Goal: Task Accomplishment & Management: Manage account settings

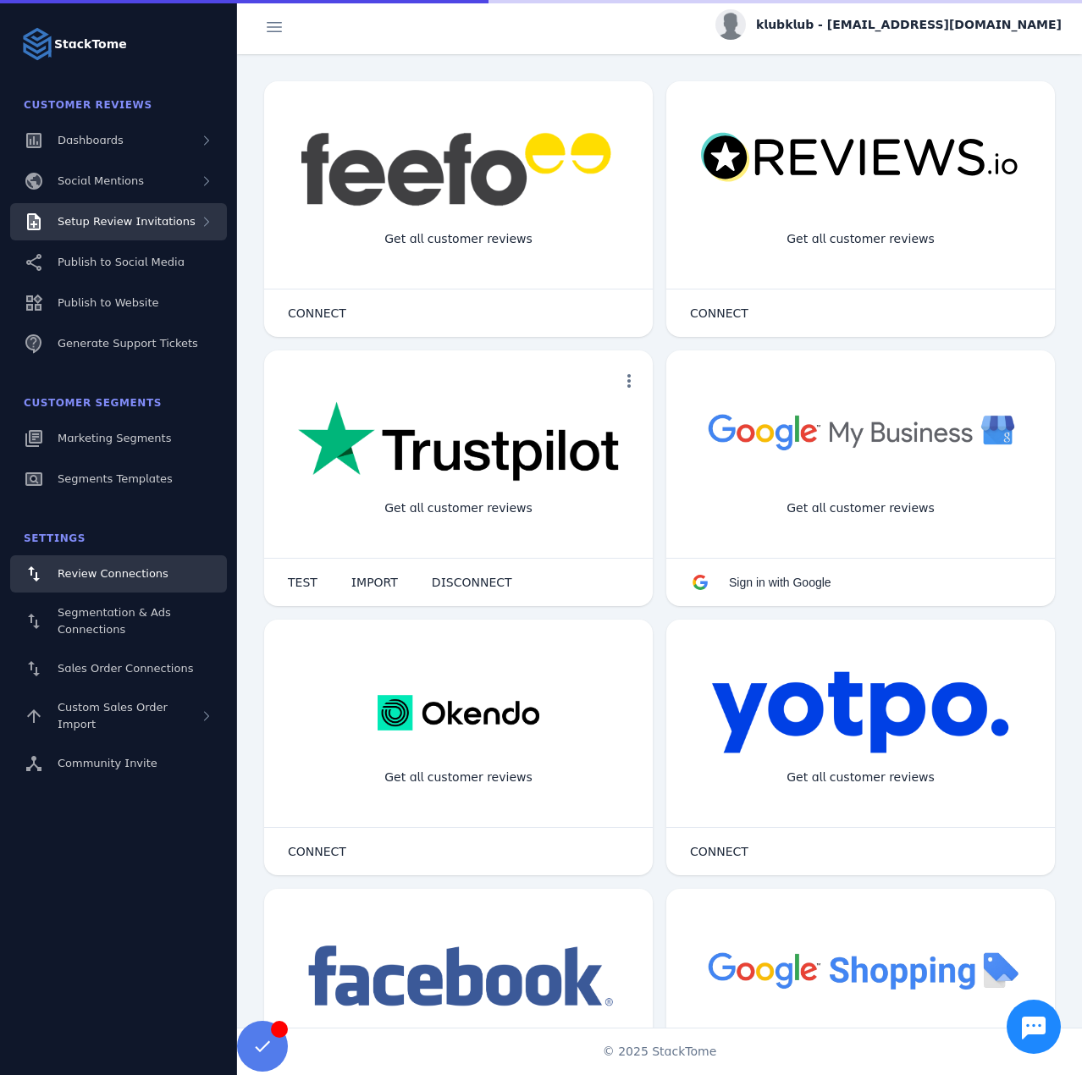
click at [106, 208] on div "Setup Review Invitations" at bounding box center [118, 221] width 217 height 37
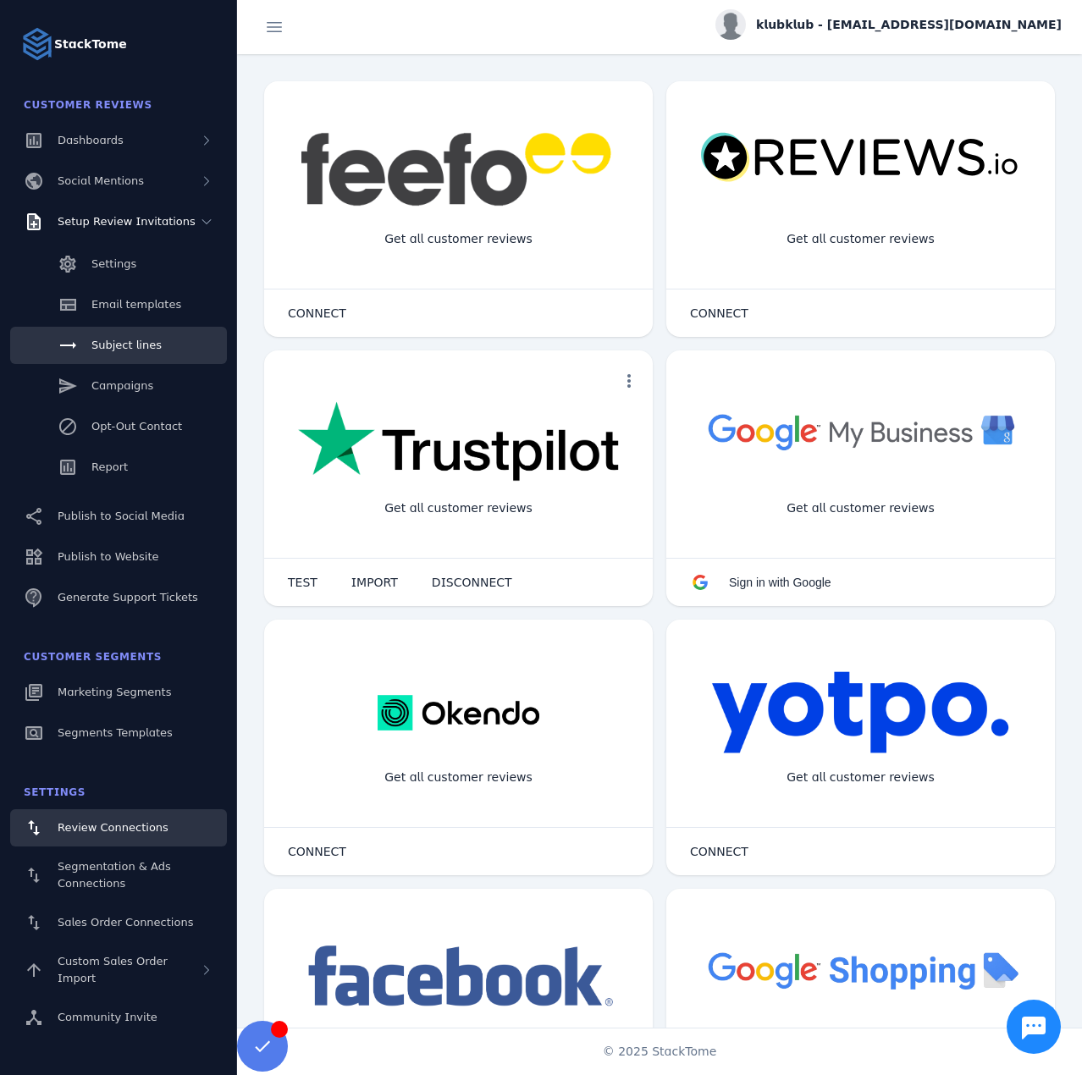
click at [124, 354] on link "Subject lines" at bounding box center [118, 345] width 217 height 37
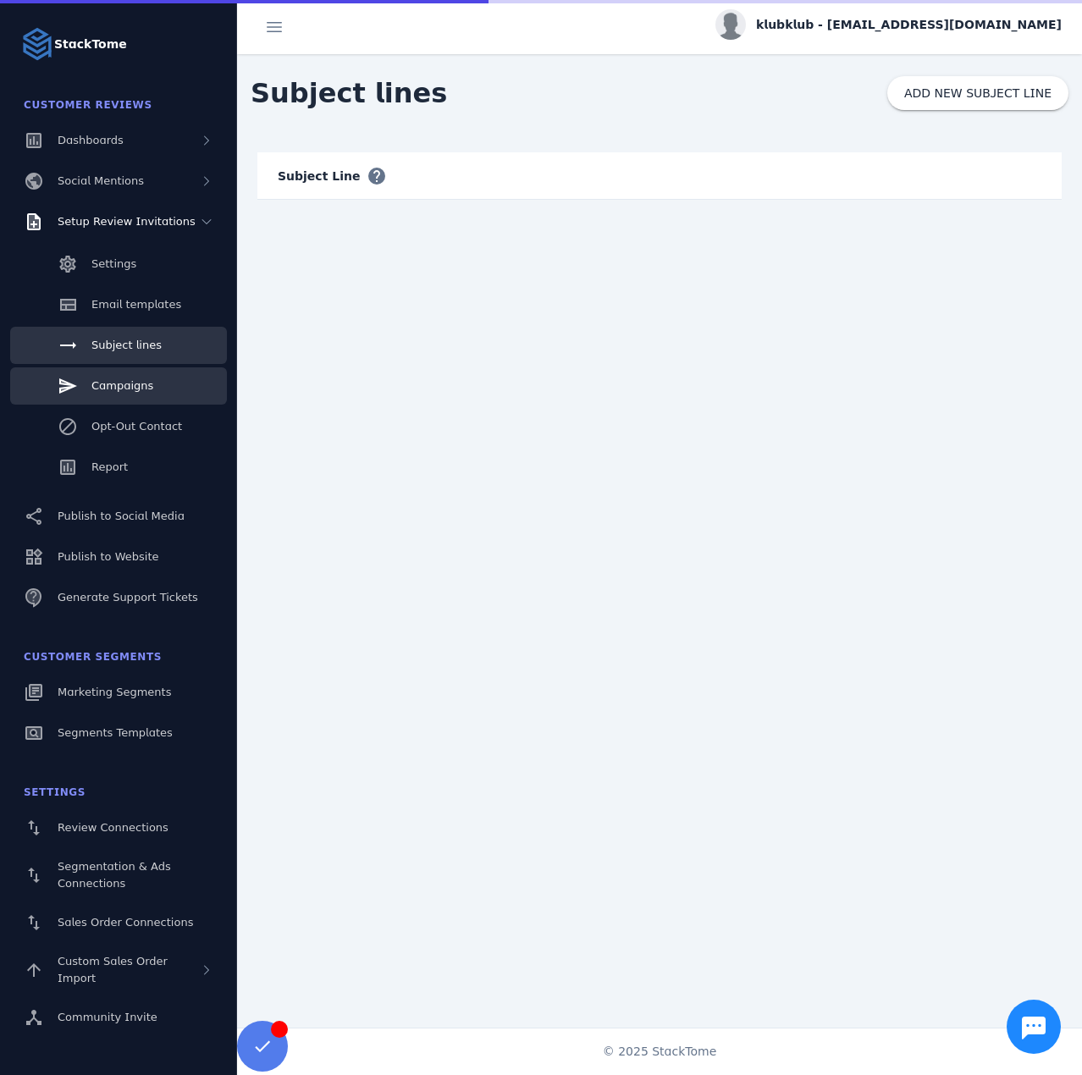
click at [135, 384] on span "Campaigns" at bounding box center [122, 385] width 62 height 13
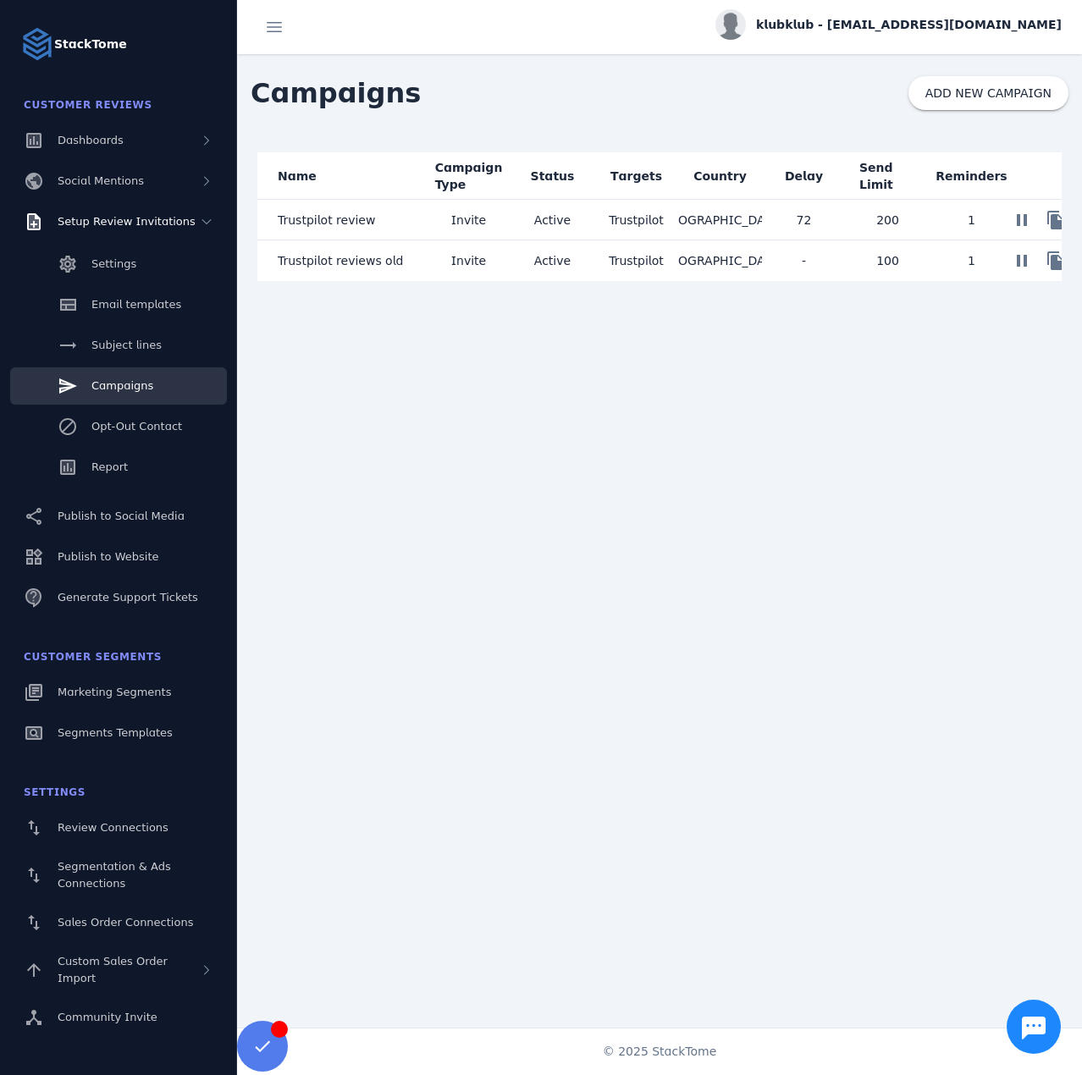
click at [436, 223] on mat-cell "Invite" at bounding box center [469, 220] width 84 height 41
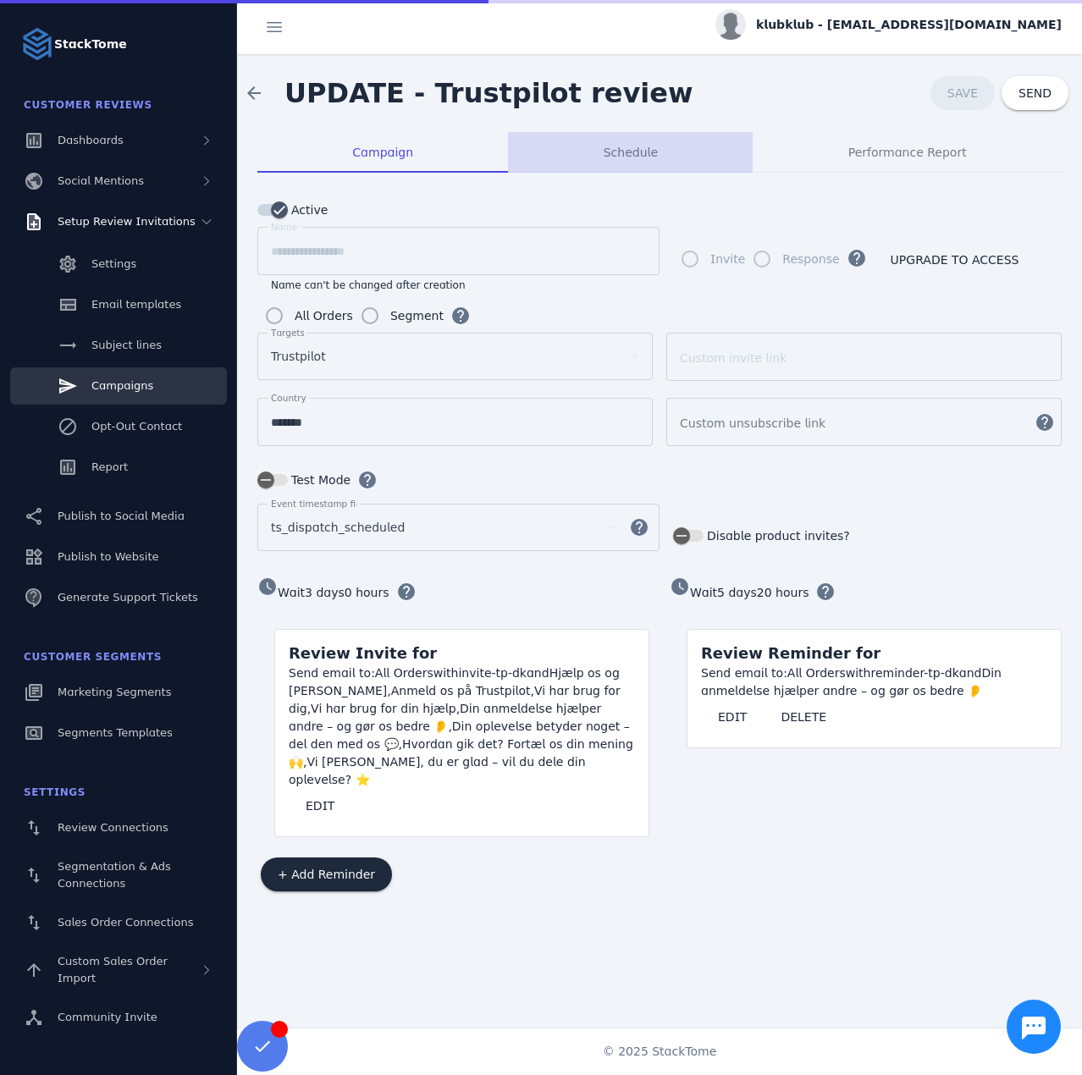
click at [600, 151] on div "Schedule" at bounding box center [630, 152] width 245 height 41
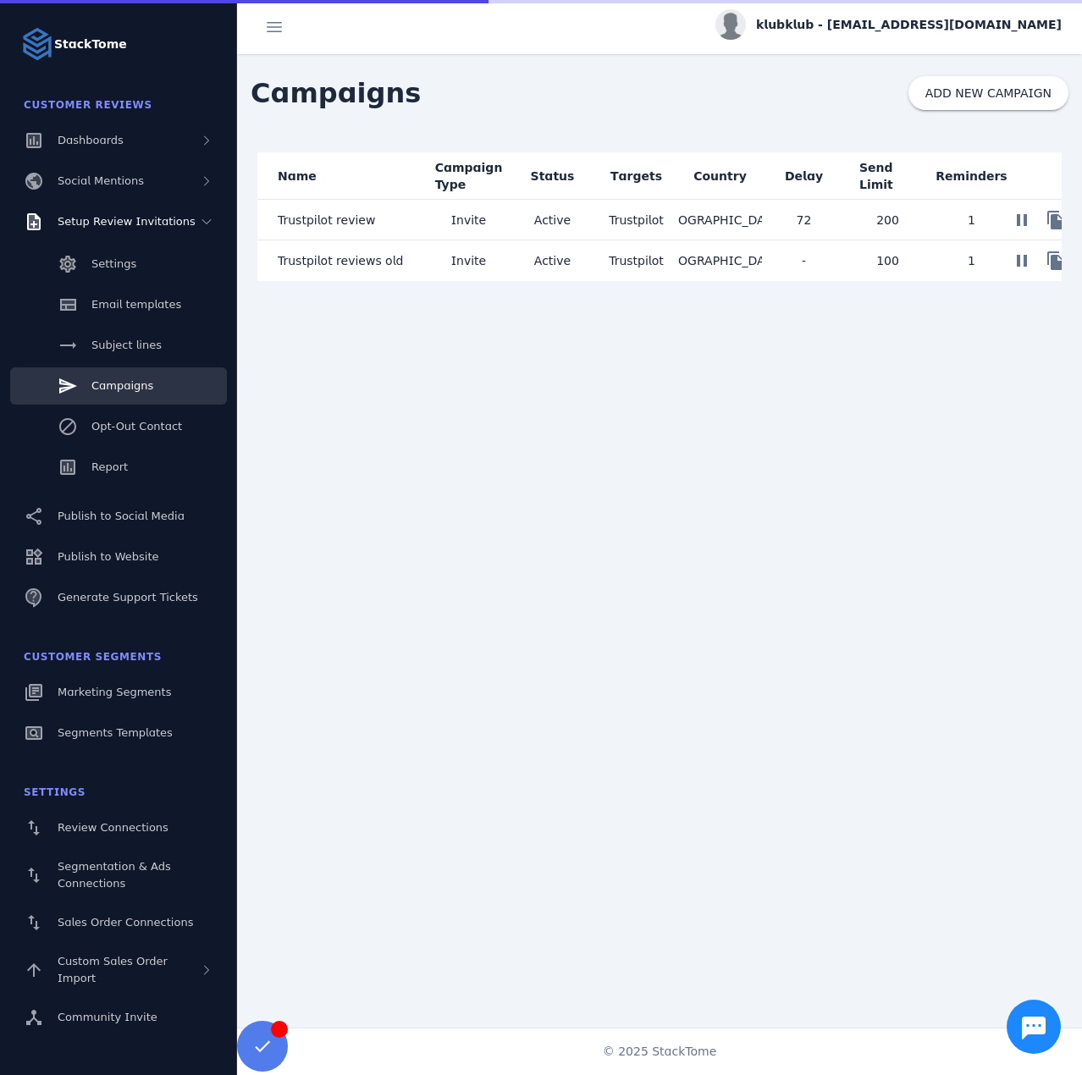
click at [412, 259] on mat-cell "Trustpilot reviews old" at bounding box center [341, 260] width 169 height 41
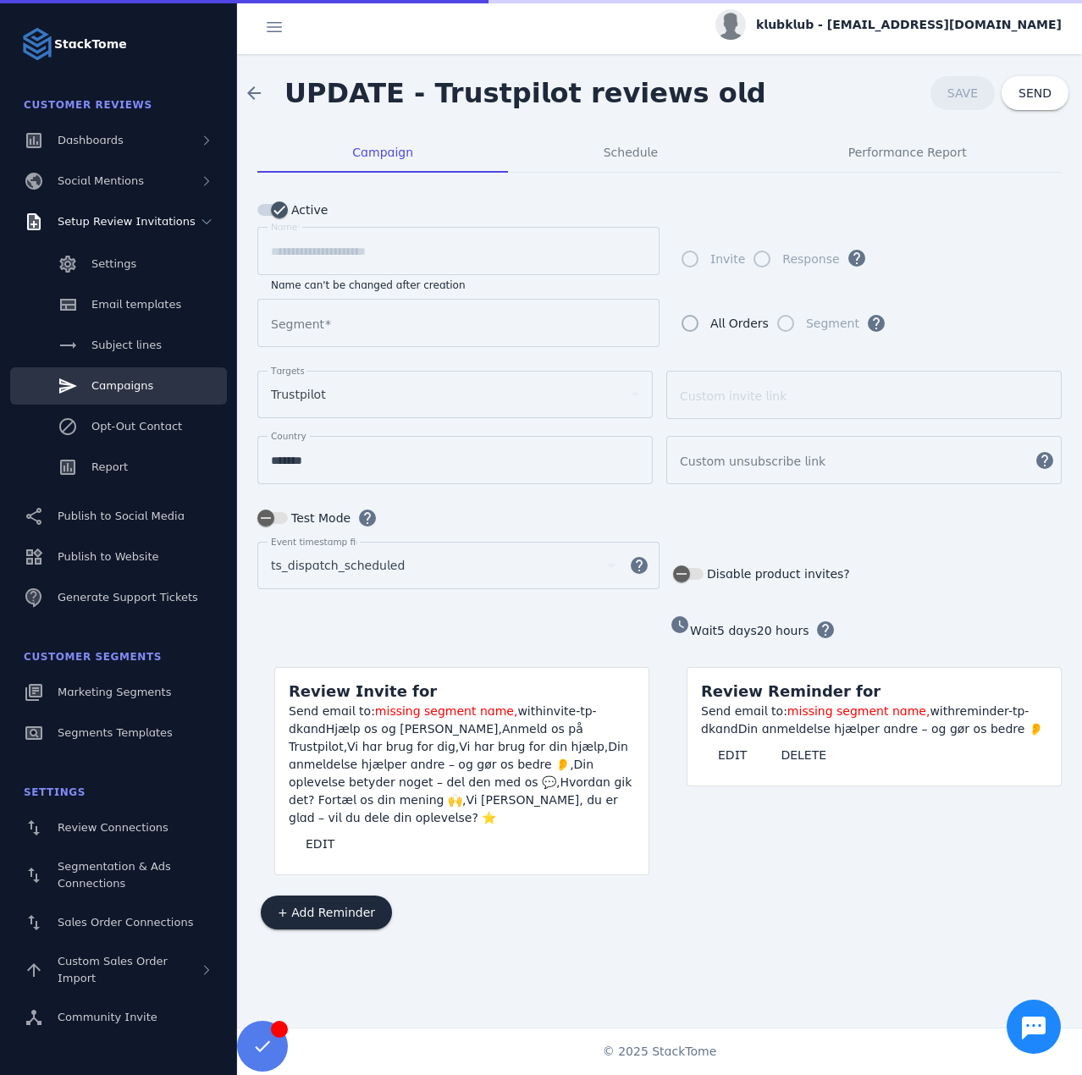
type input "**********"
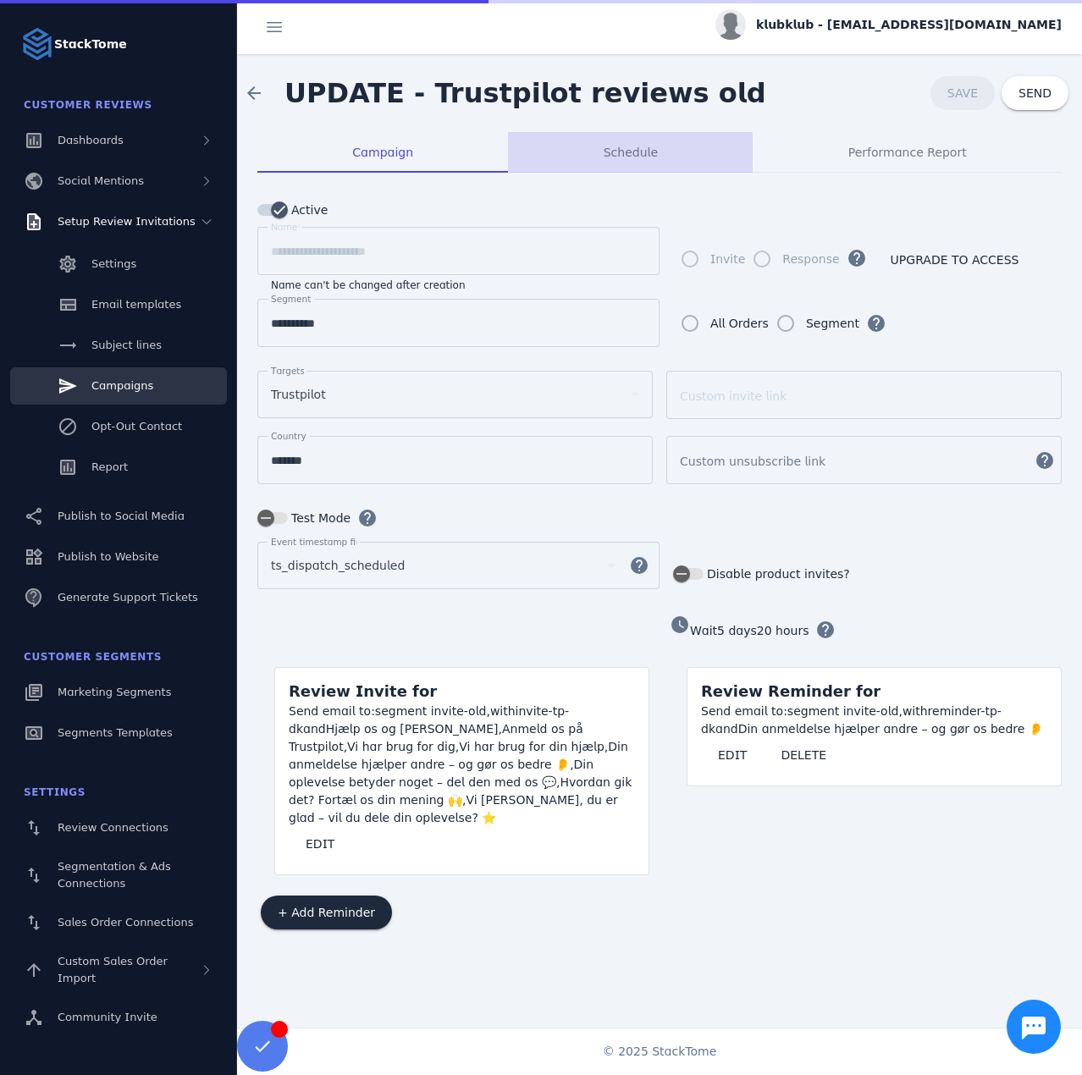
click at [659, 134] on div "Schedule" at bounding box center [630, 152] width 245 height 41
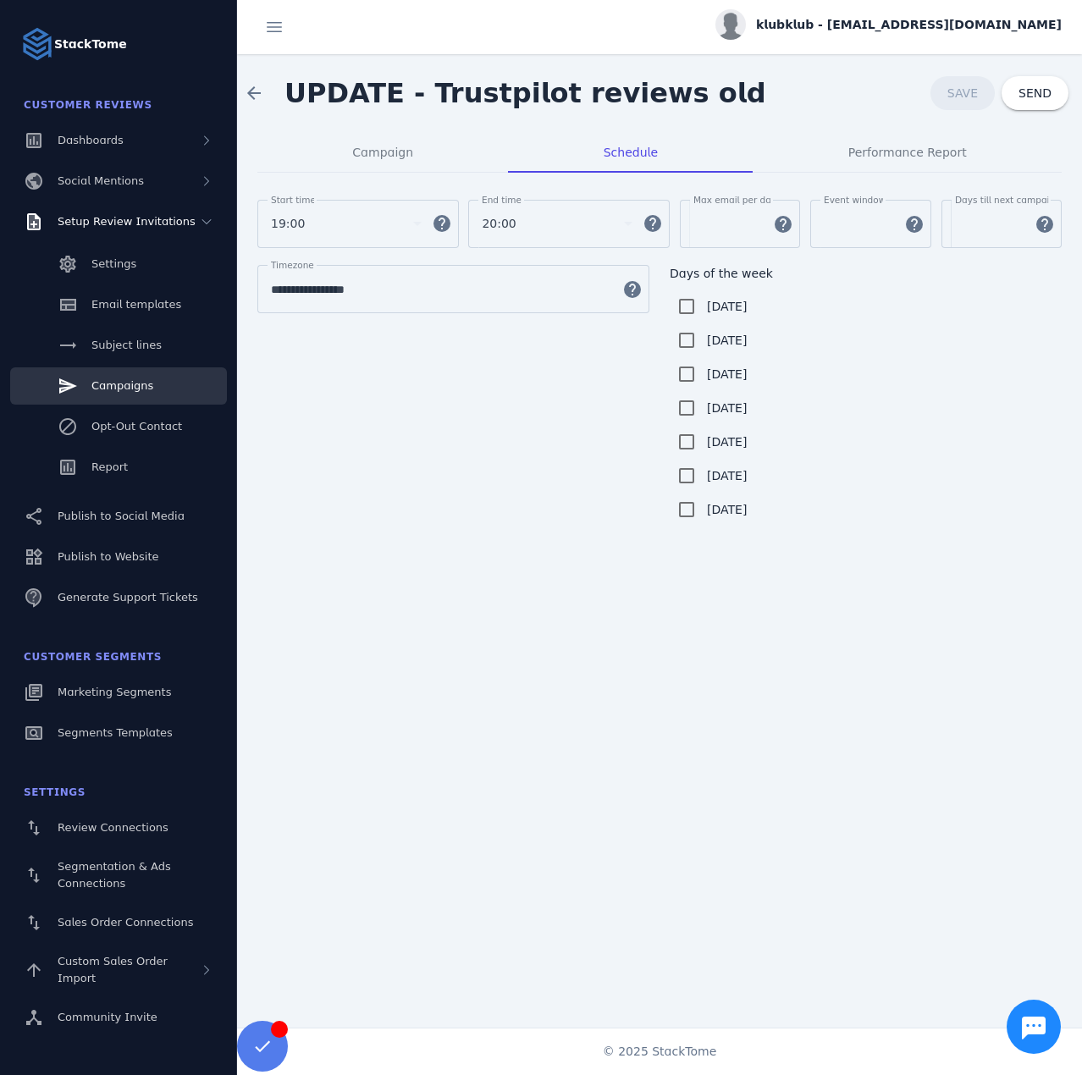
click at [975, 15] on div "klubklub - [EMAIL_ADDRESS][DOMAIN_NAME]" at bounding box center [889, 24] width 346 height 30
click at [982, 153] on button "Sign out" at bounding box center [1001, 163] width 122 height 41
